Goal: Transaction & Acquisition: Subscribe to service/newsletter

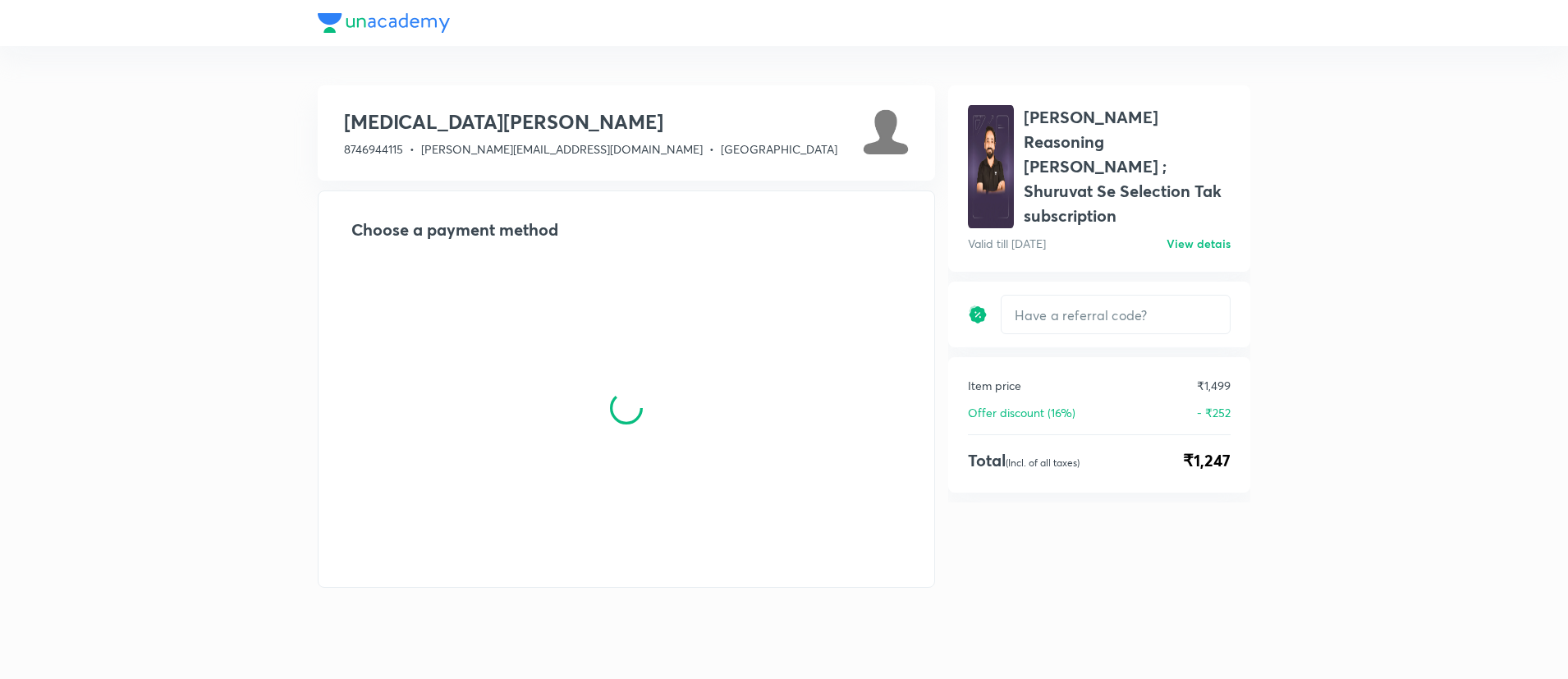
type input "[PERSON_NAME]"
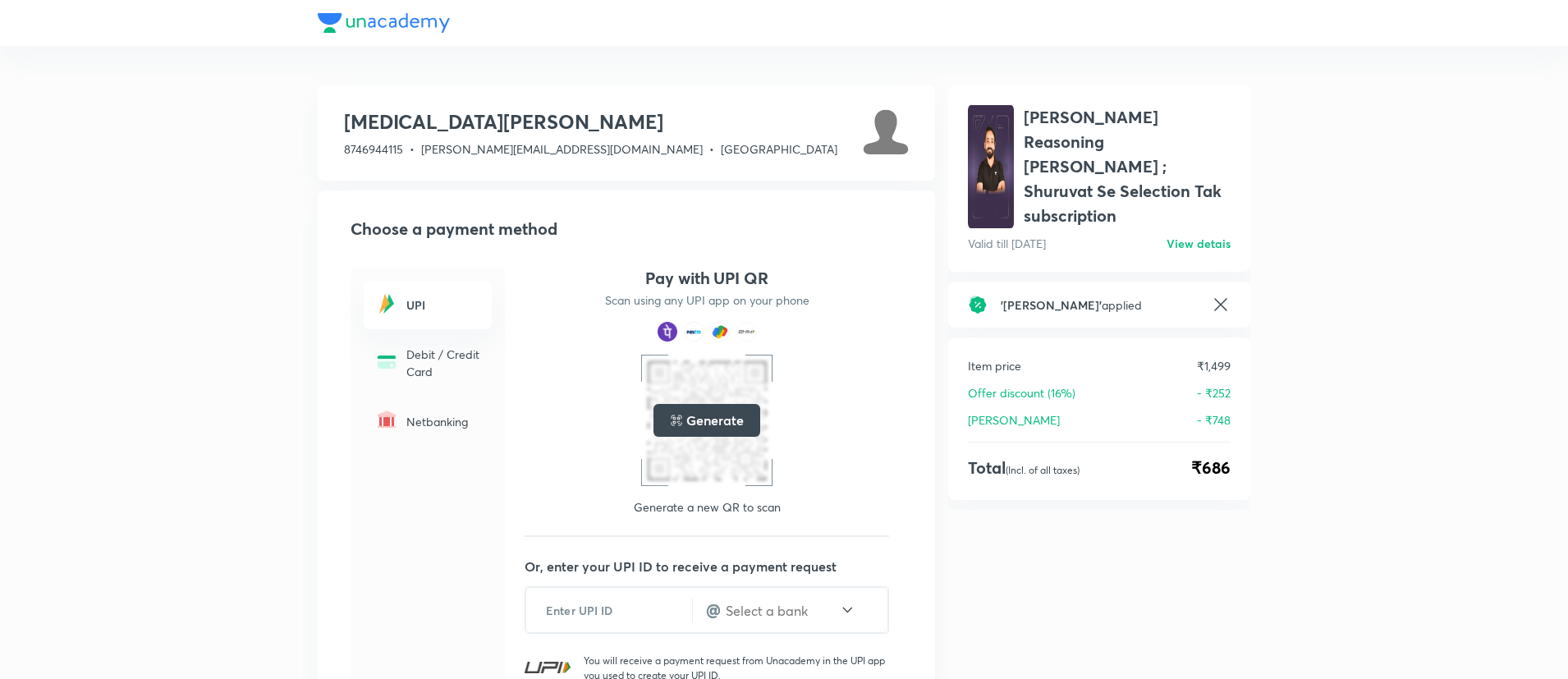
click at [1085, 281] on div "' [PERSON_NAME] ' applied" at bounding box center [1099, 304] width 302 height 46
click at [1211, 295] on icon at bounding box center [1220, 304] width 19 height 19
click at [1149, 296] on input "text" at bounding box center [1115, 315] width 228 height 39
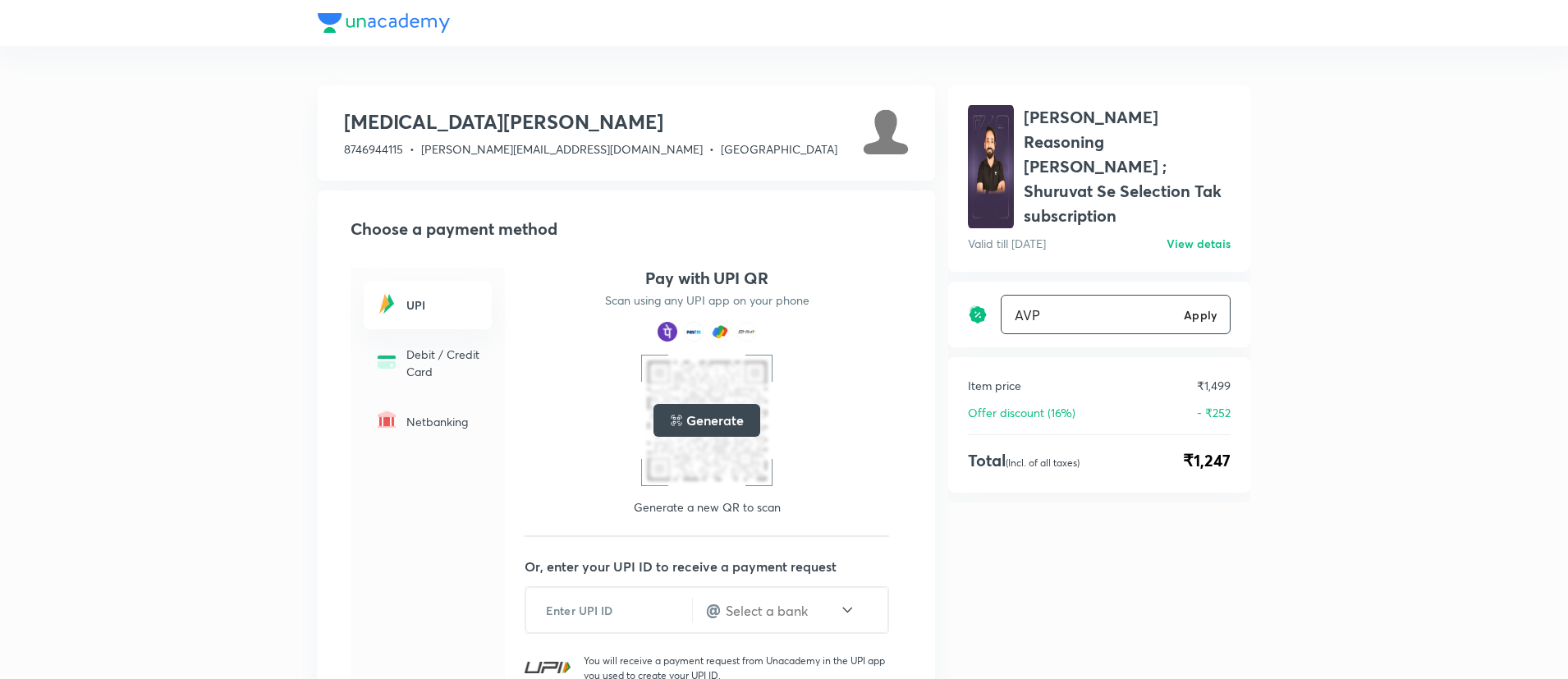
type input "AVP"
click at [1213, 307] on h6 "Apply" at bounding box center [1199, 315] width 33 height 17
